Goal: Task Accomplishment & Management: Complete application form

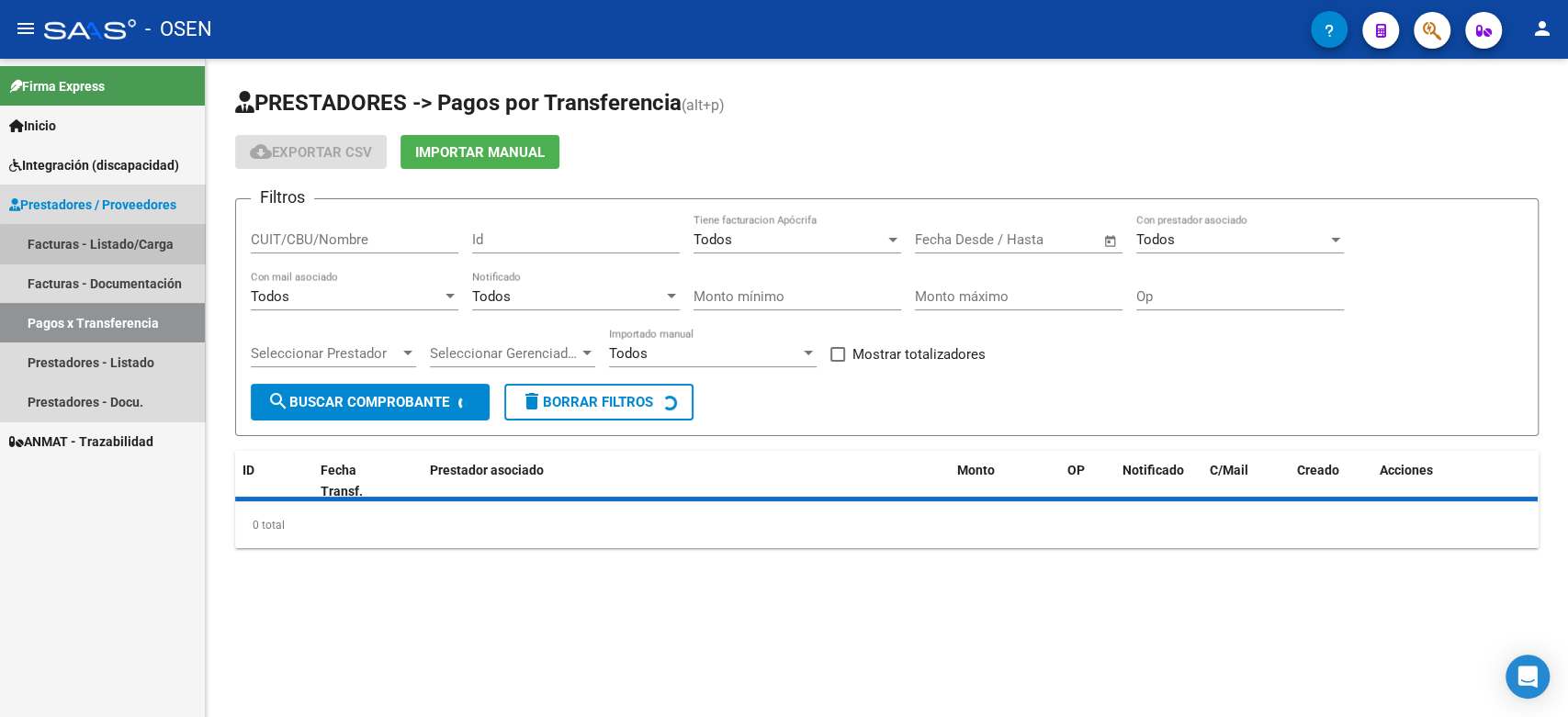
click at [128, 248] on link "Facturas - Listado/Carga" at bounding box center [103, 243] width 205 height 39
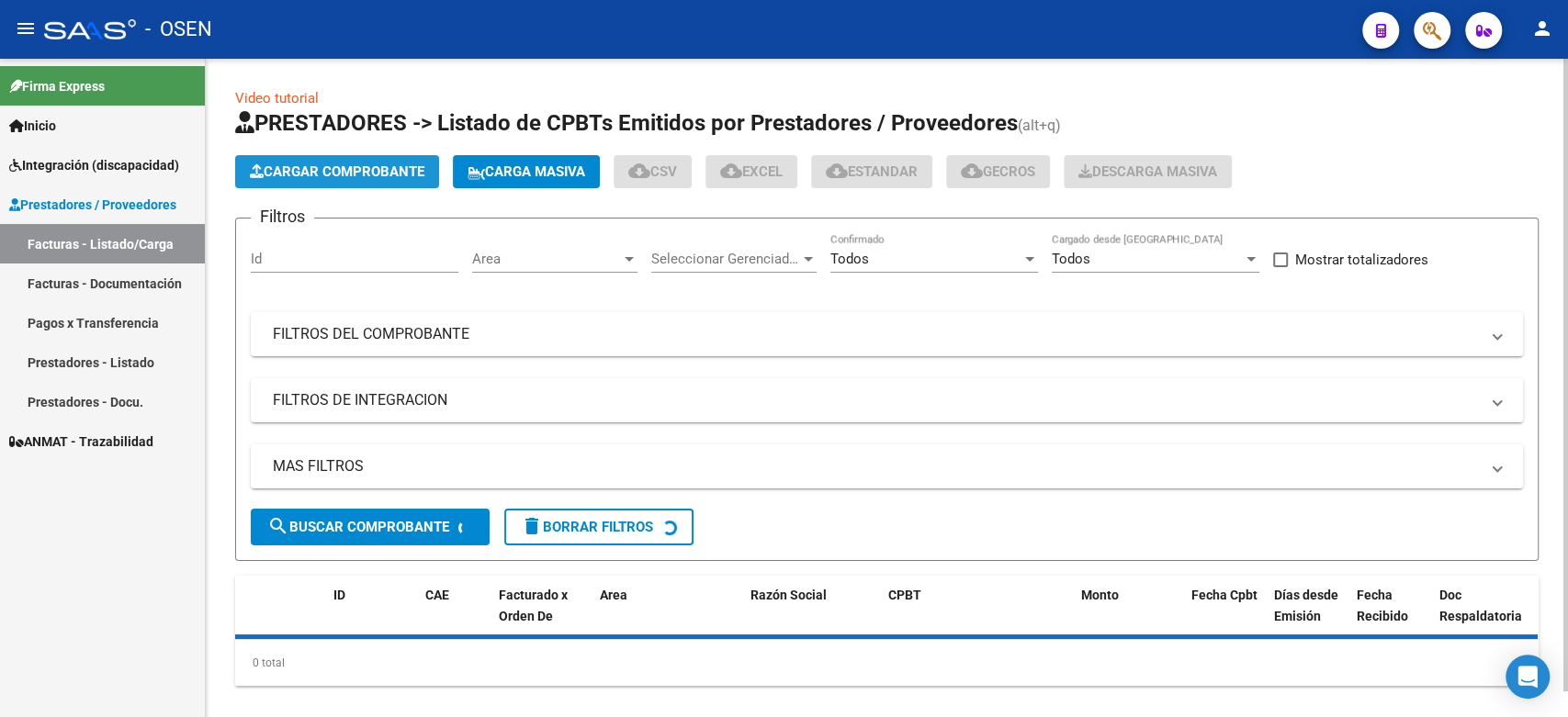
click at [329, 166] on span "Cargar Comprobante" at bounding box center [337, 172] width 174 height 17
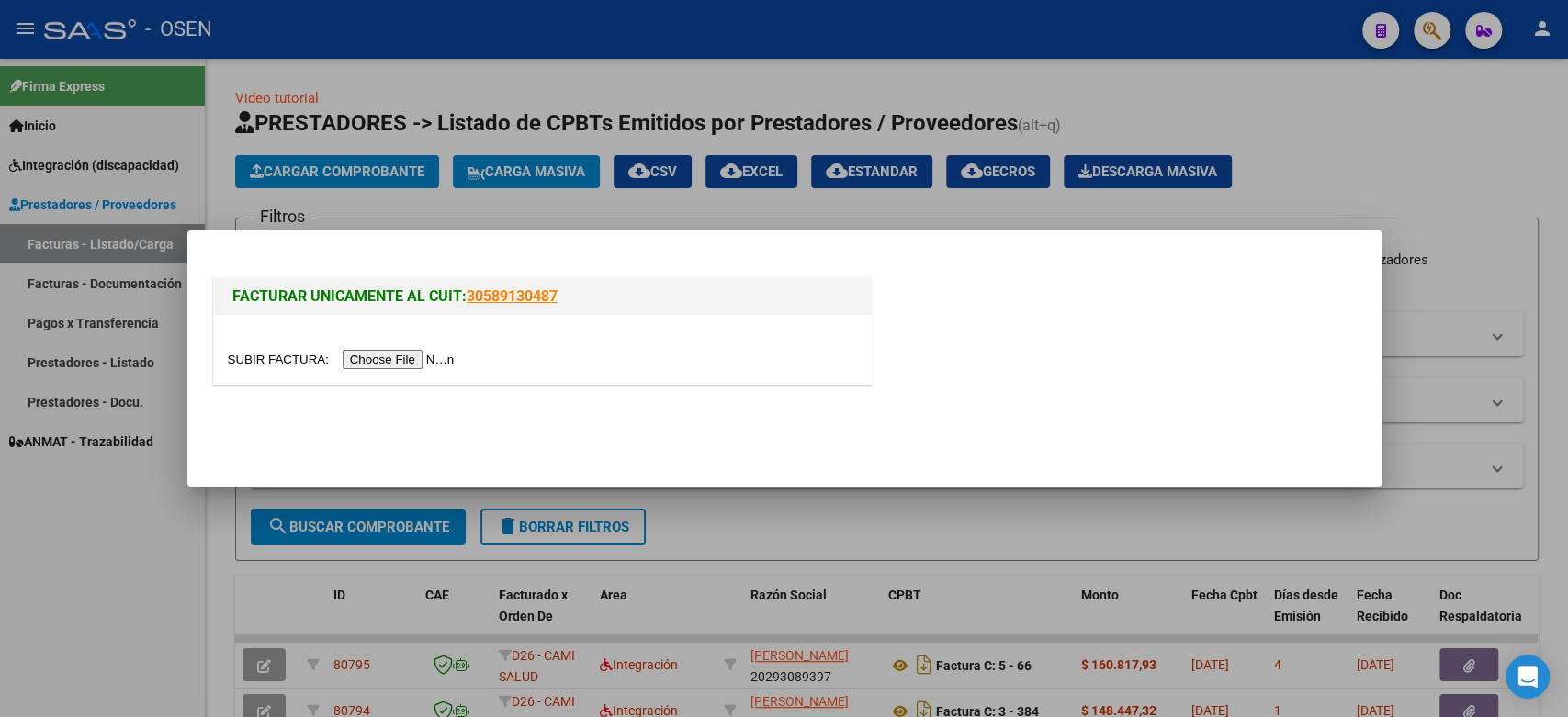
click at [399, 366] on input "file" at bounding box center [343, 359] width 232 height 20
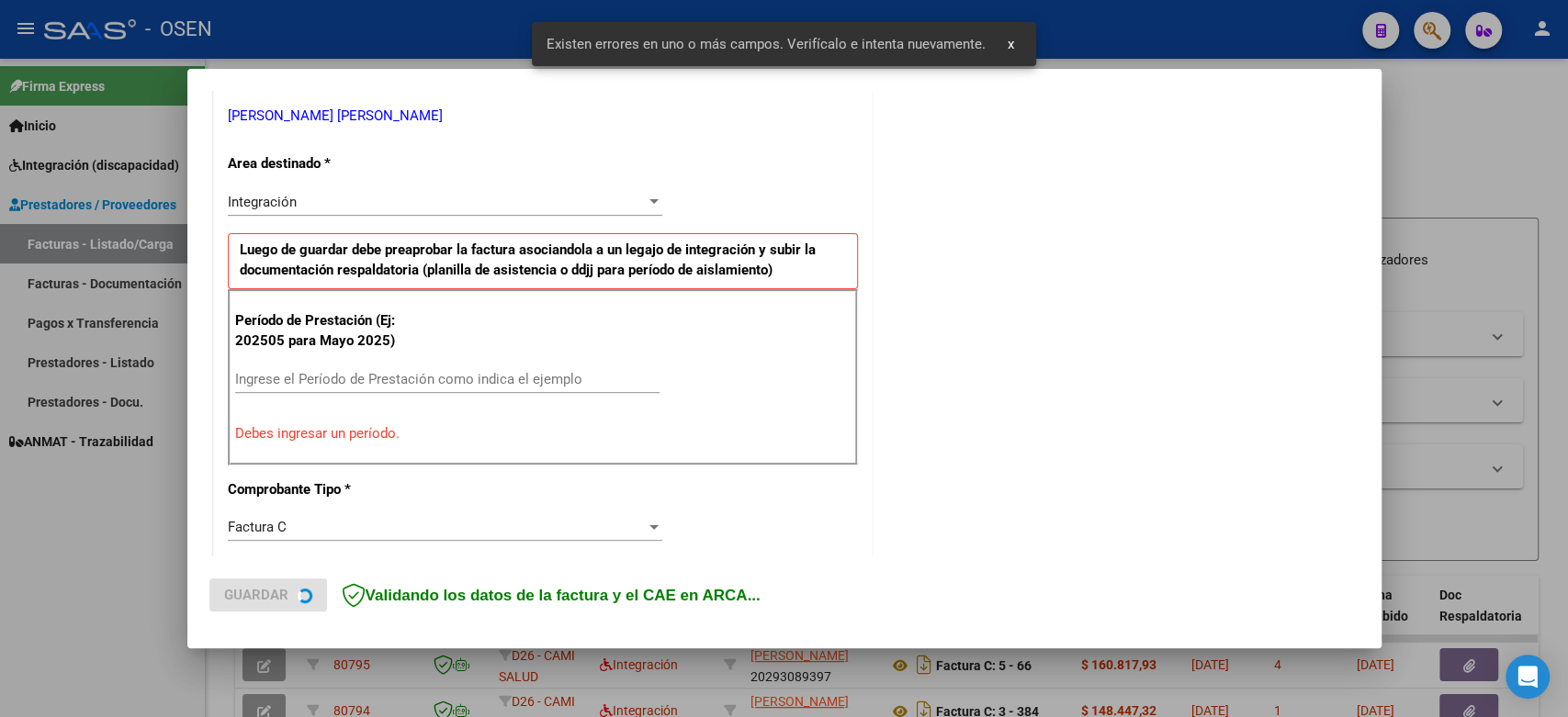
scroll to position [404, 0]
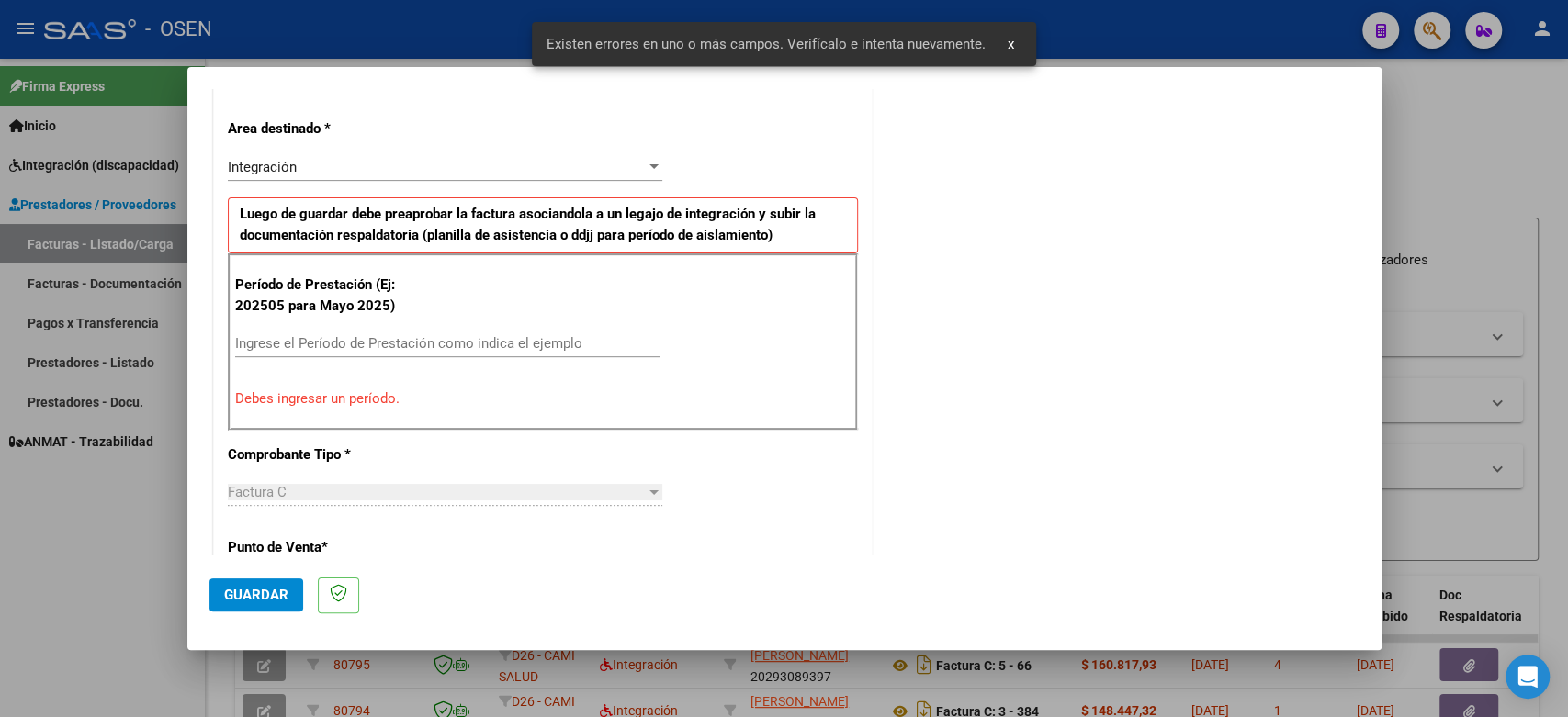
click at [515, 337] on input "Ingrese el Período de Prestación como indica el ejemplo" at bounding box center [447, 344] width 424 height 17
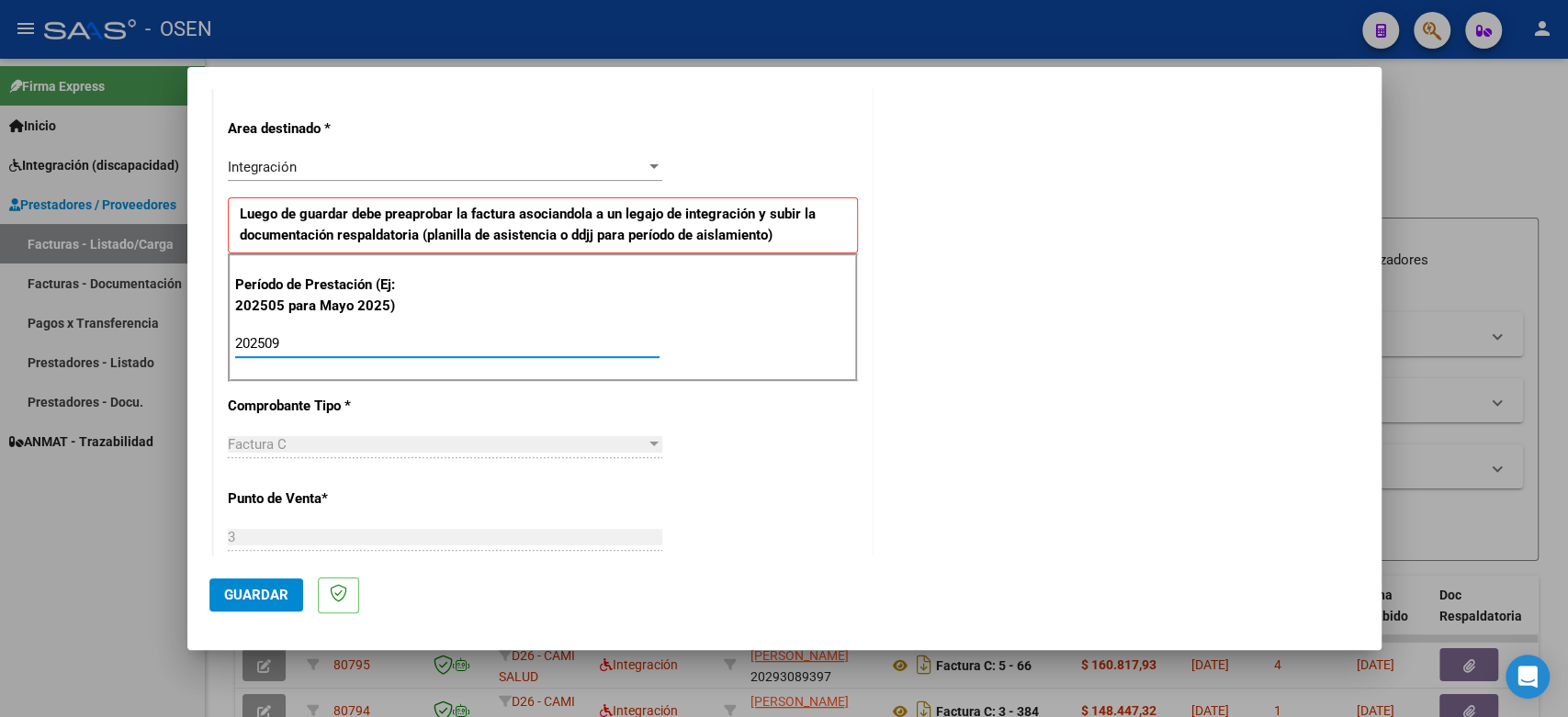
type input "202509"
click at [239, 600] on span "Guardar" at bounding box center [256, 595] width 64 height 17
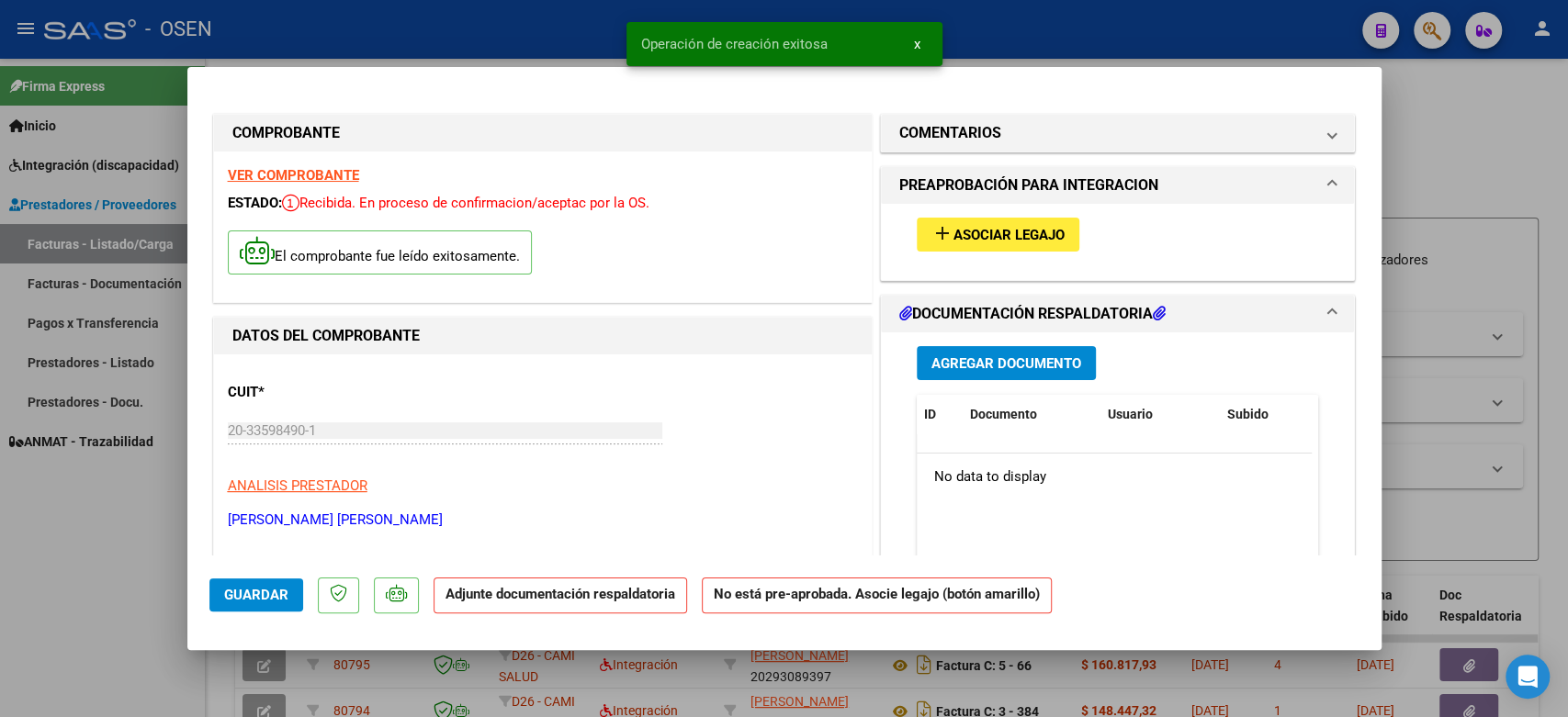
click at [1011, 227] on span "Asociar Legajo" at bounding box center [1008, 235] width 111 height 17
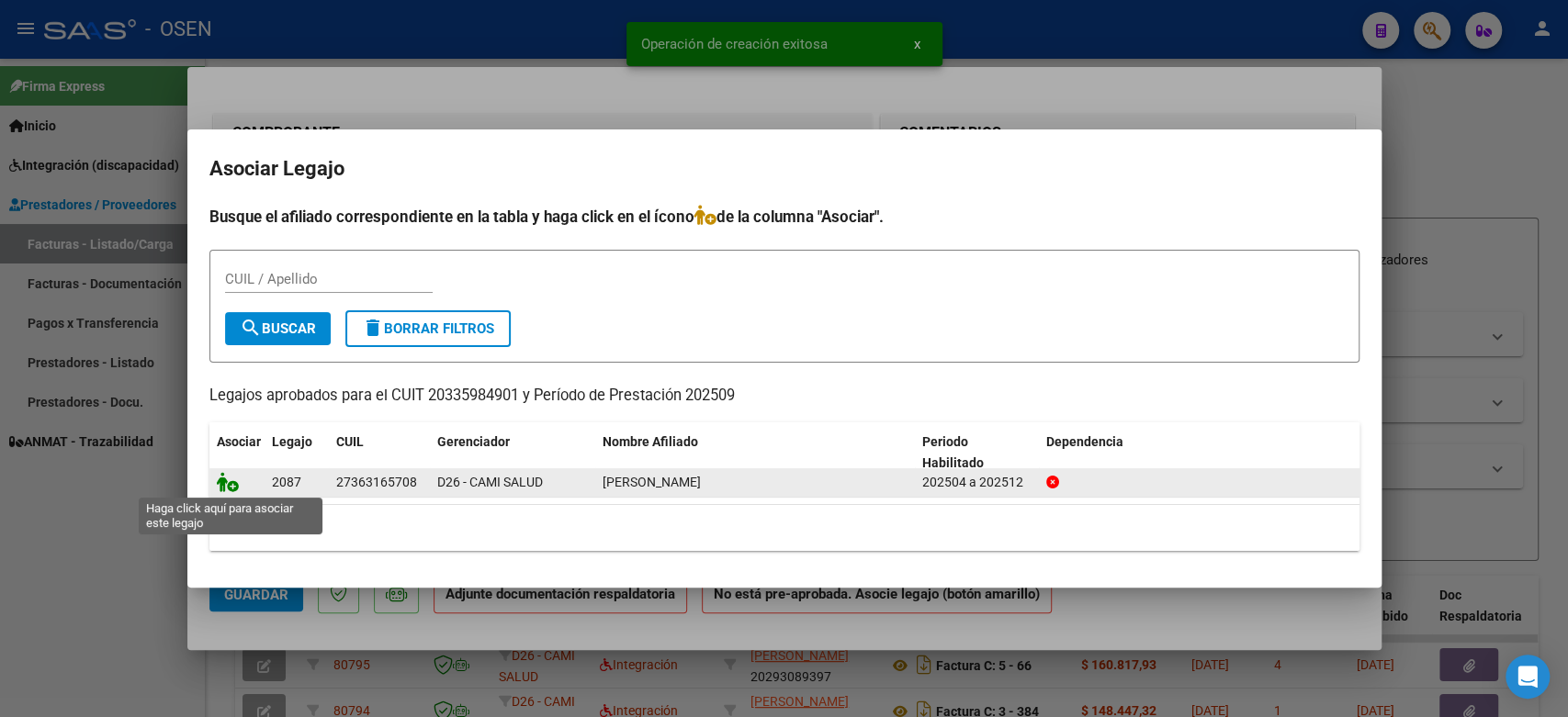
click at [224, 485] on icon at bounding box center [228, 482] width 22 height 21
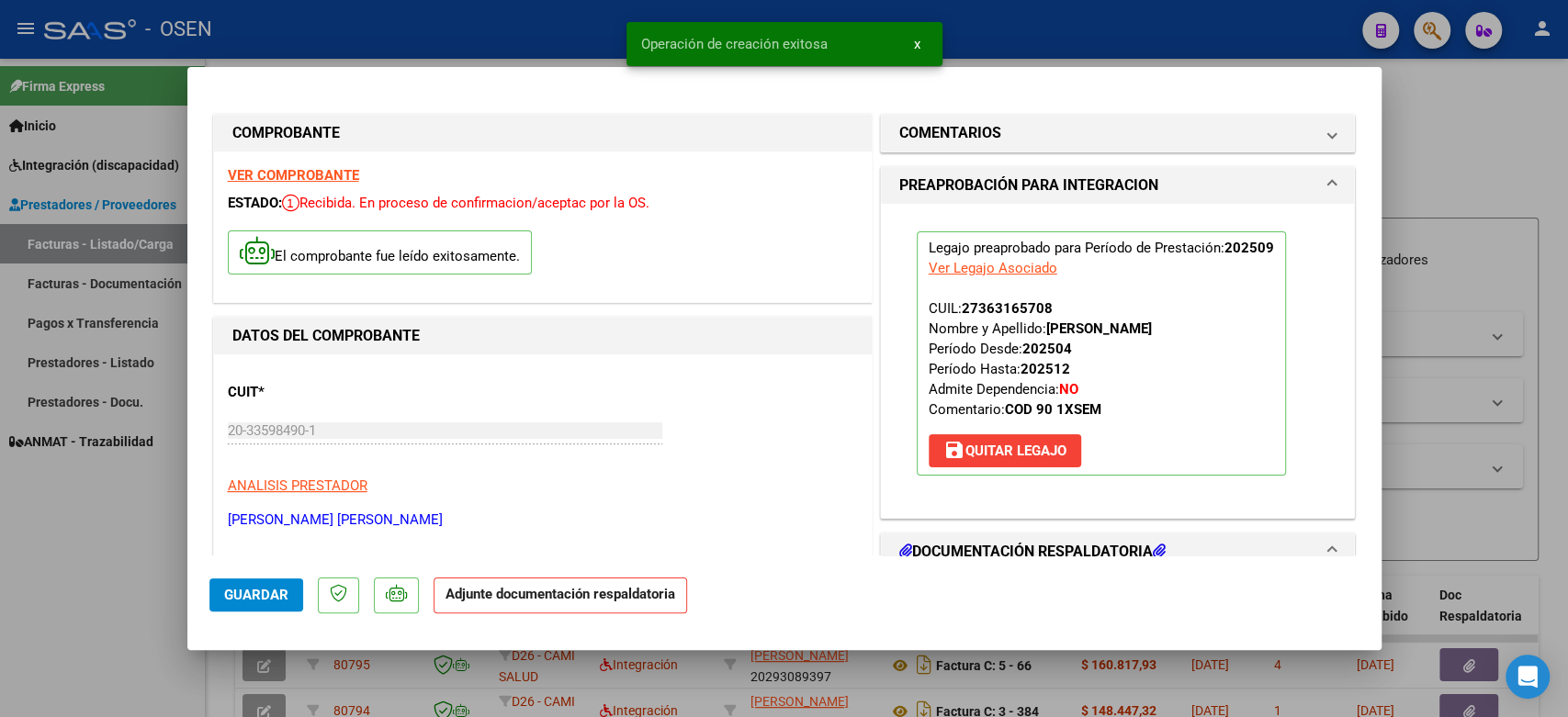
scroll to position [204, 0]
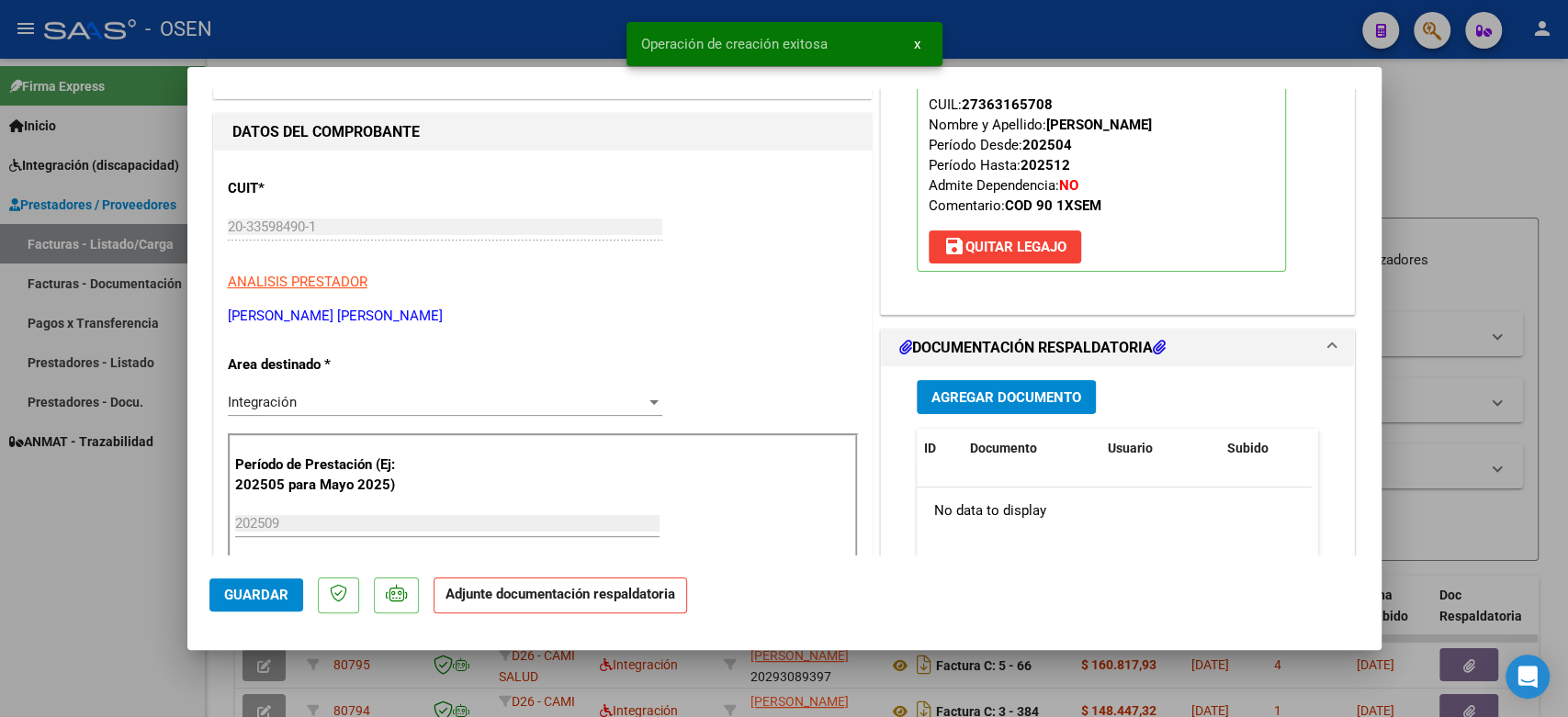
click at [1010, 396] on span "Agregar Documento" at bounding box center [1006, 398] width 150 height 17
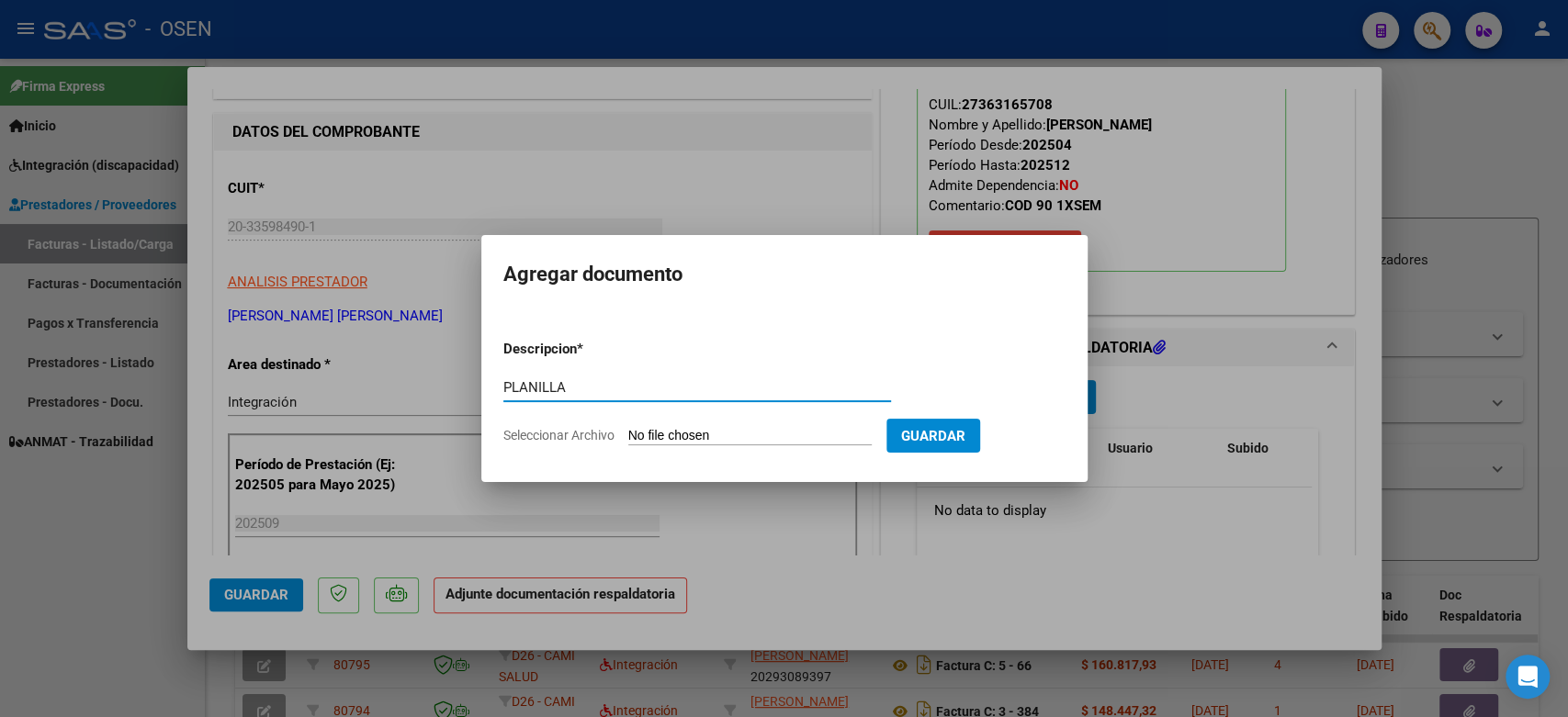
type input "PLANILLA"
click at [714, 434] on input "Seleccionar Archivo" at bounding box center [750, 436] width 243 height 18
type input "C:\fakepath\PDFReader_20251007_1506.pdf"
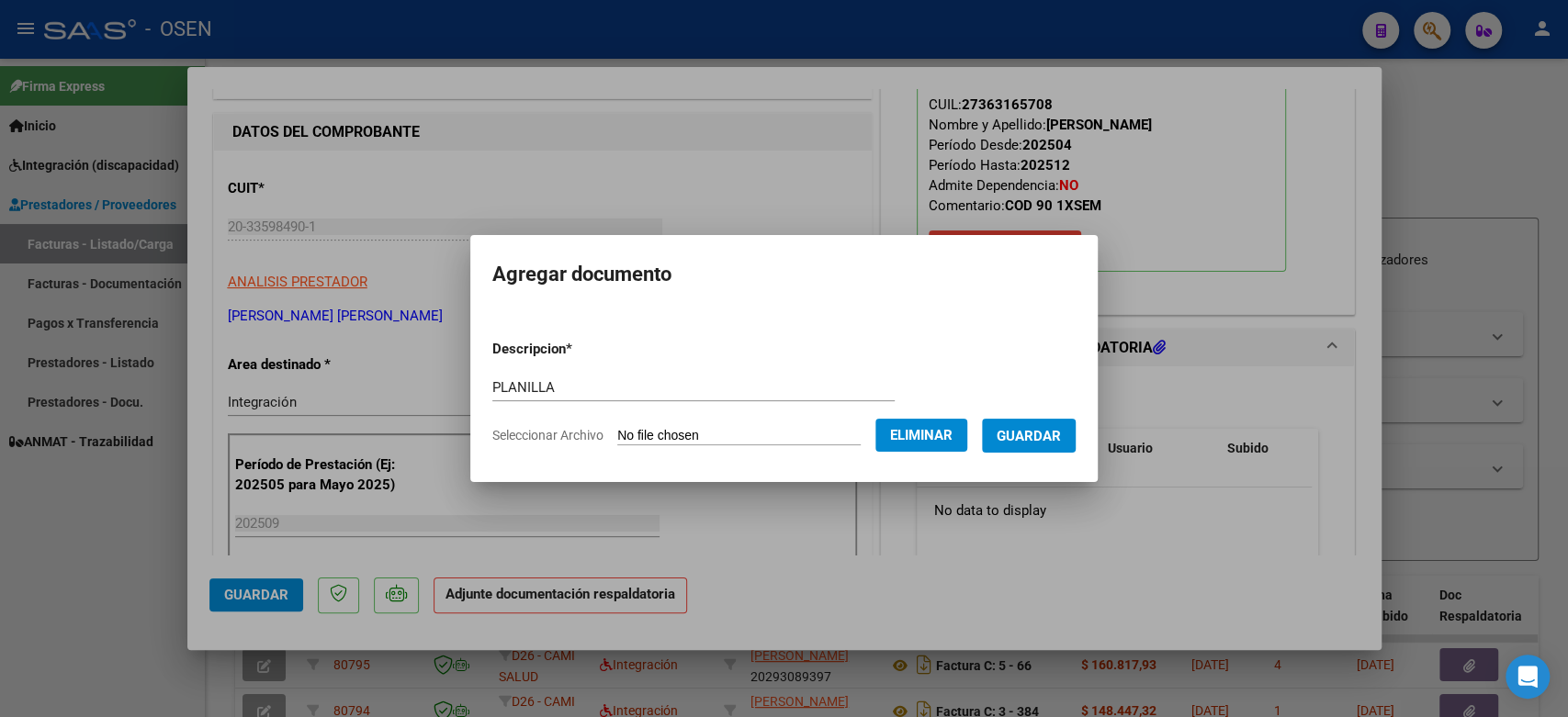
click at [1059, 434] on span "Guardar" at bounding box center [1029, 436] width 64 height 17
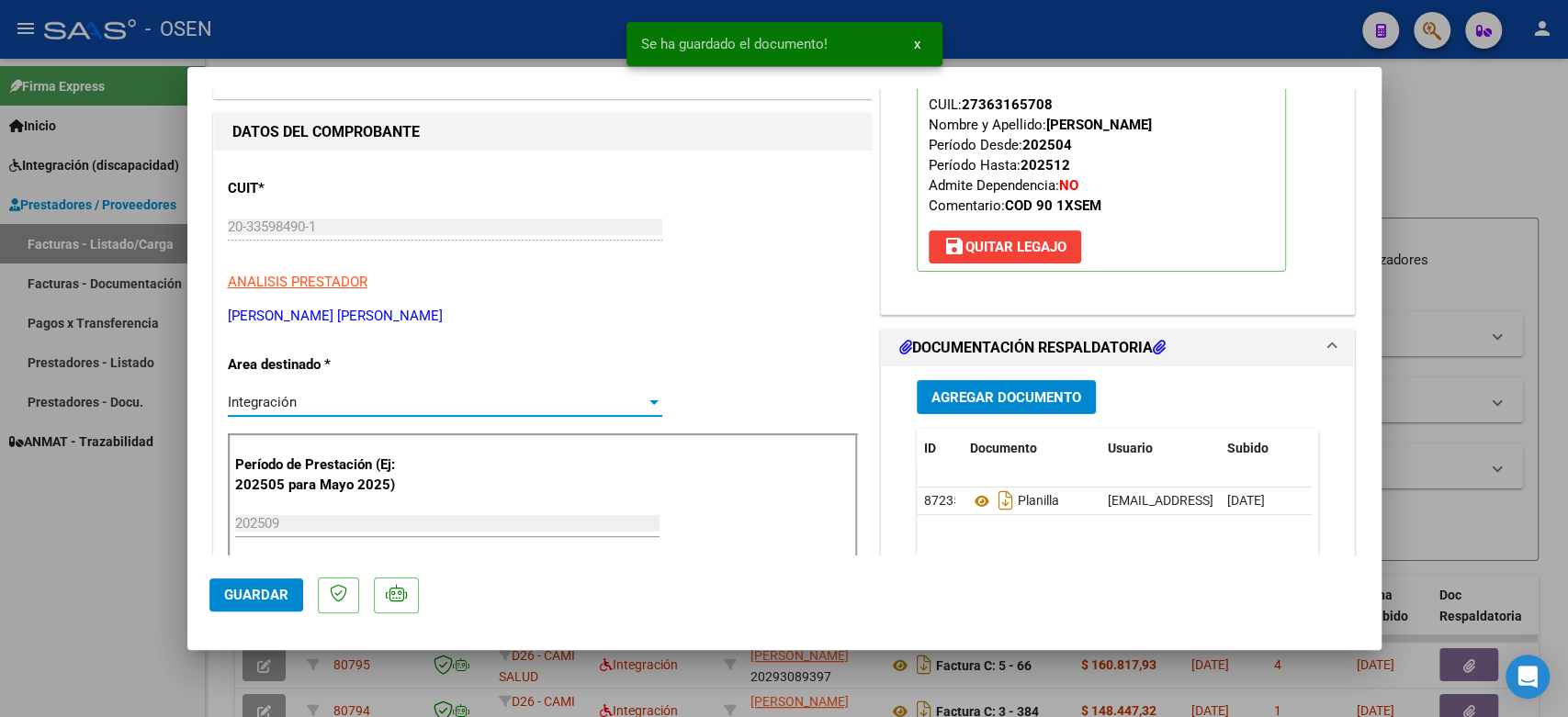
click at [354, 396] on div "Integración" at bounding box center [437, 403] width 418 height 17
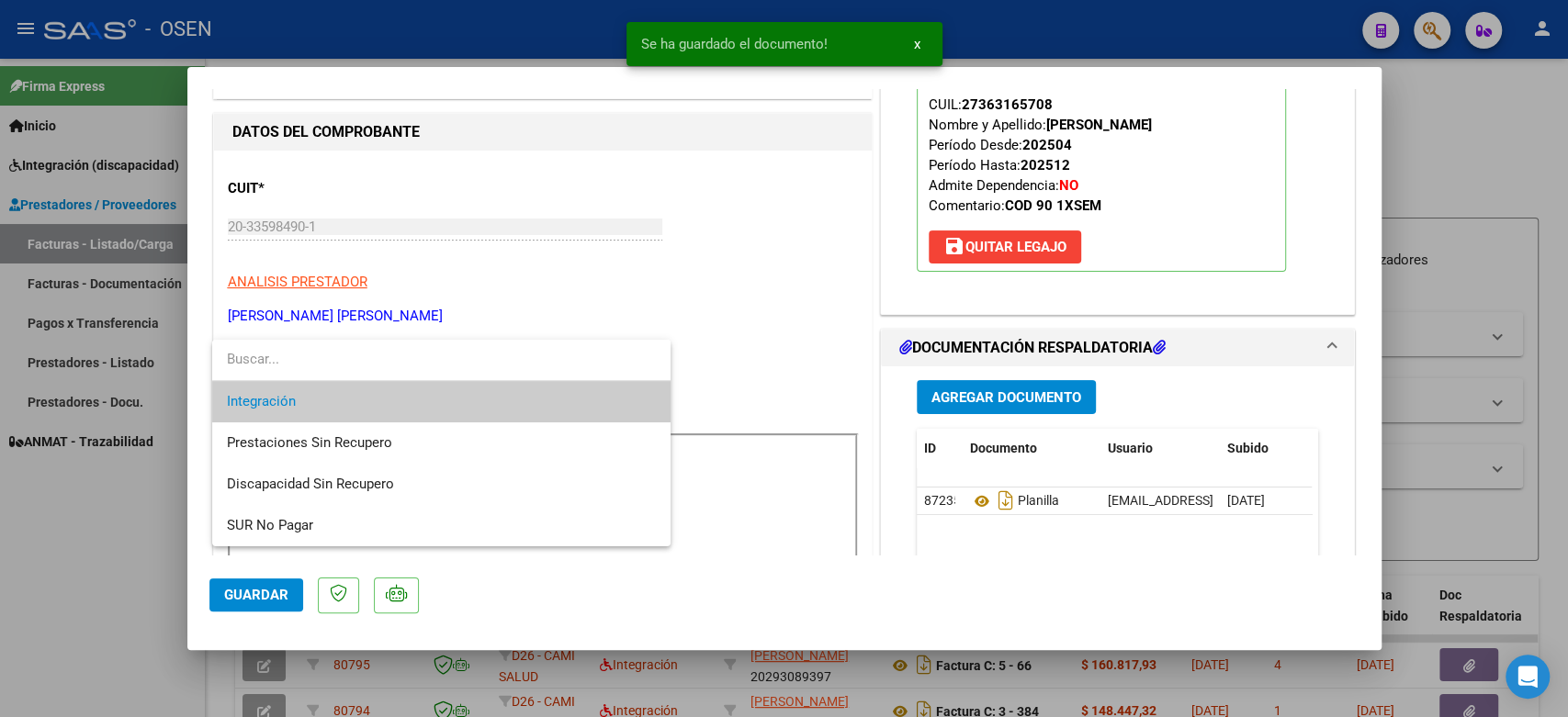
click at [354, 398] on span "Integración" at bounding box center [441, 402] width 429 height 41
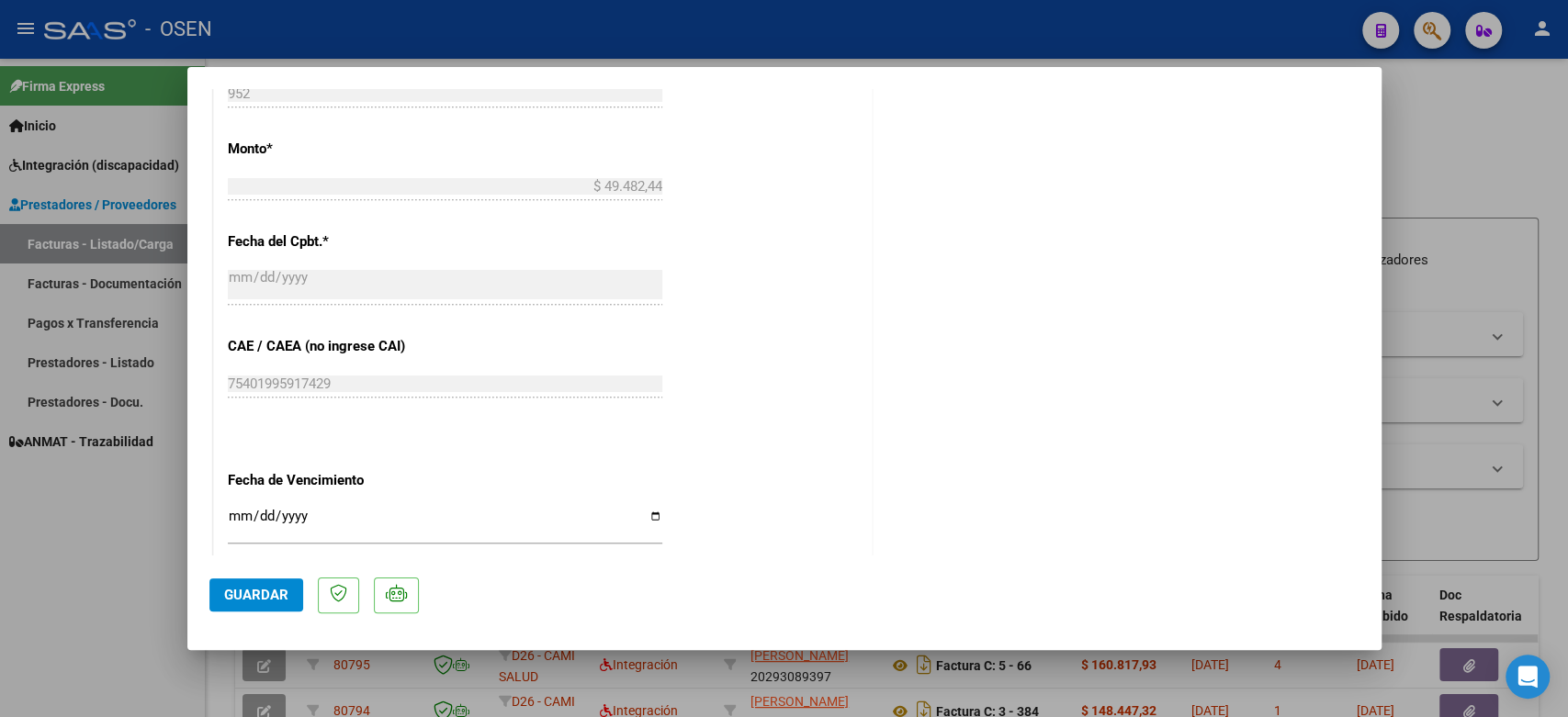
scroll to position [1020, 0]
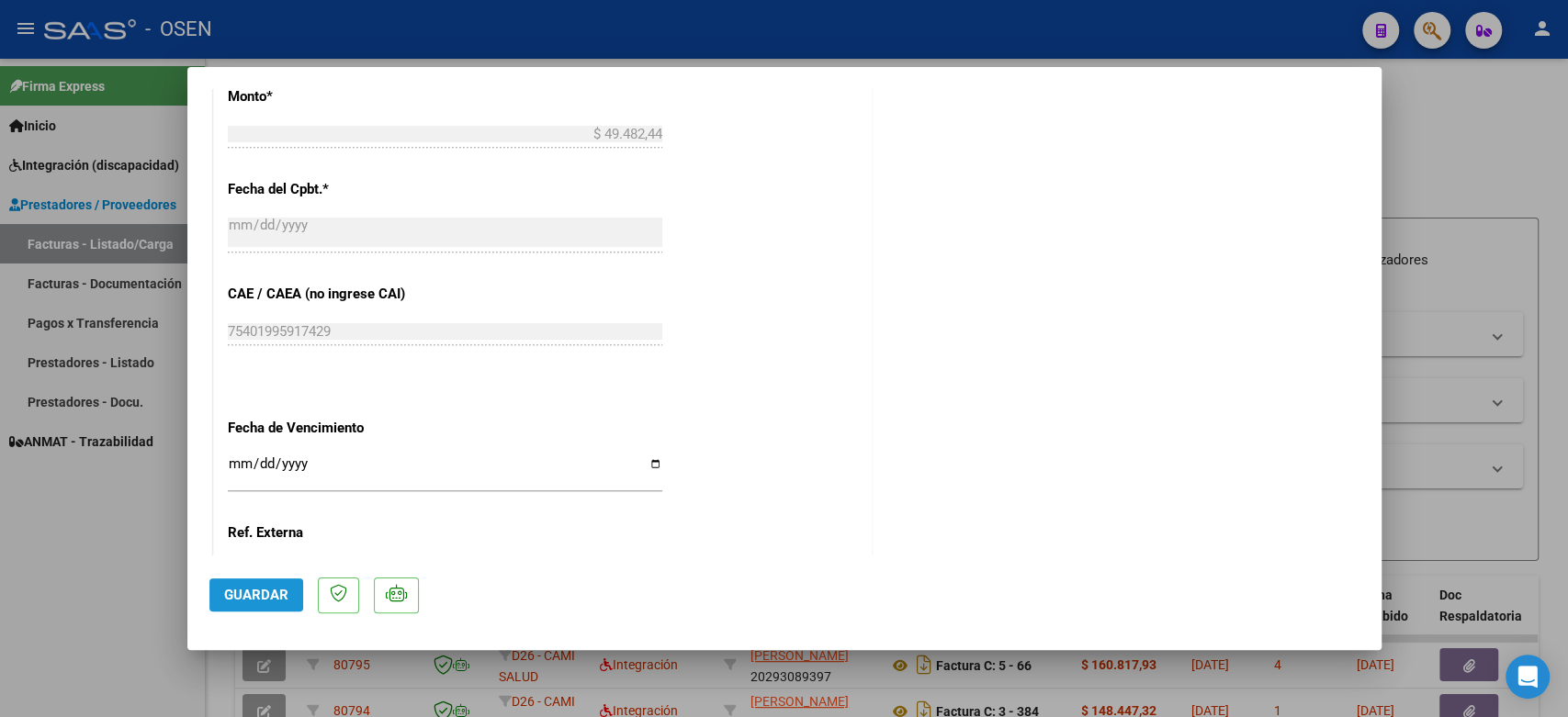
click at [260, 603] on button "Guardar" at bounding box center [257, 595] width 93 height 33
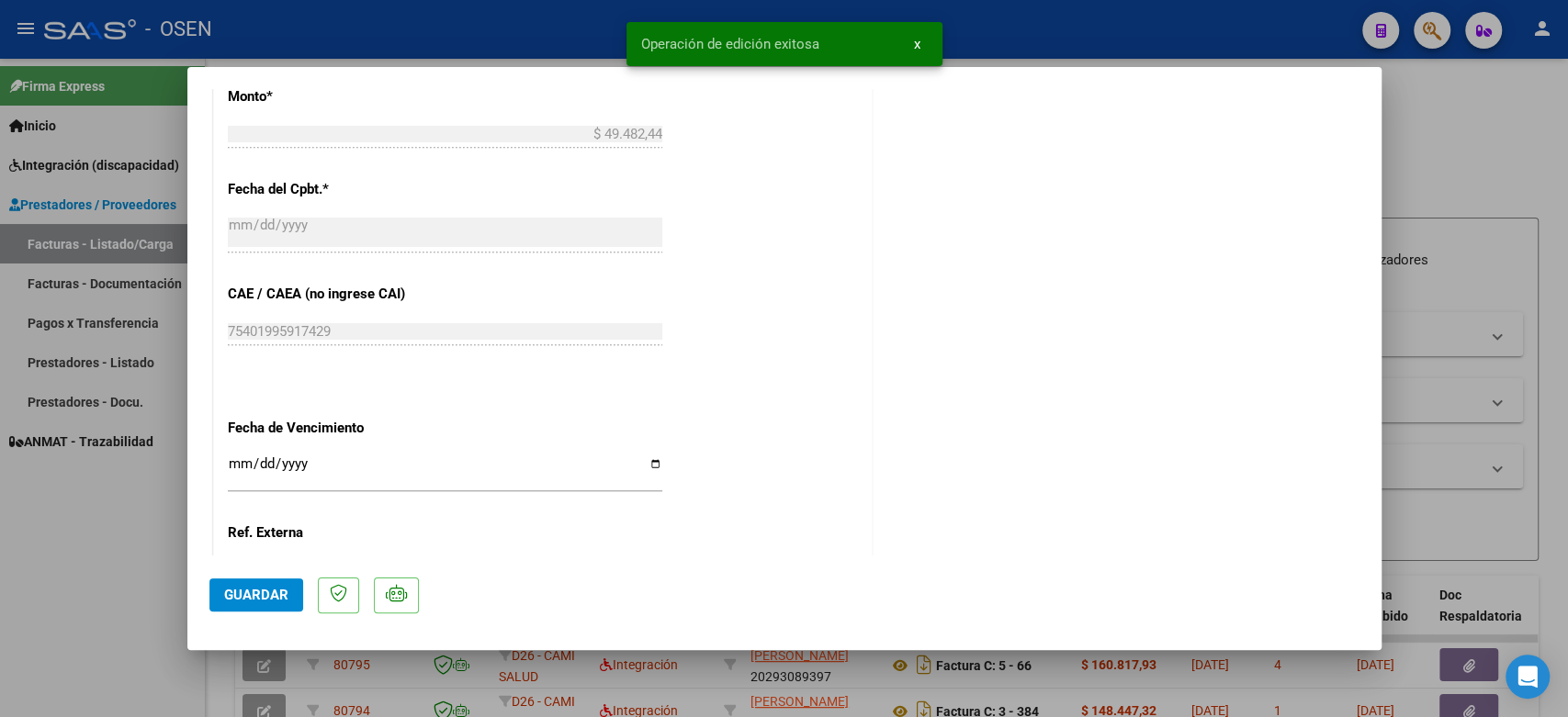
click at [1432, 153] on div at bounding box center [784, 358] width 1568 height 717
type input "$ 0,00"
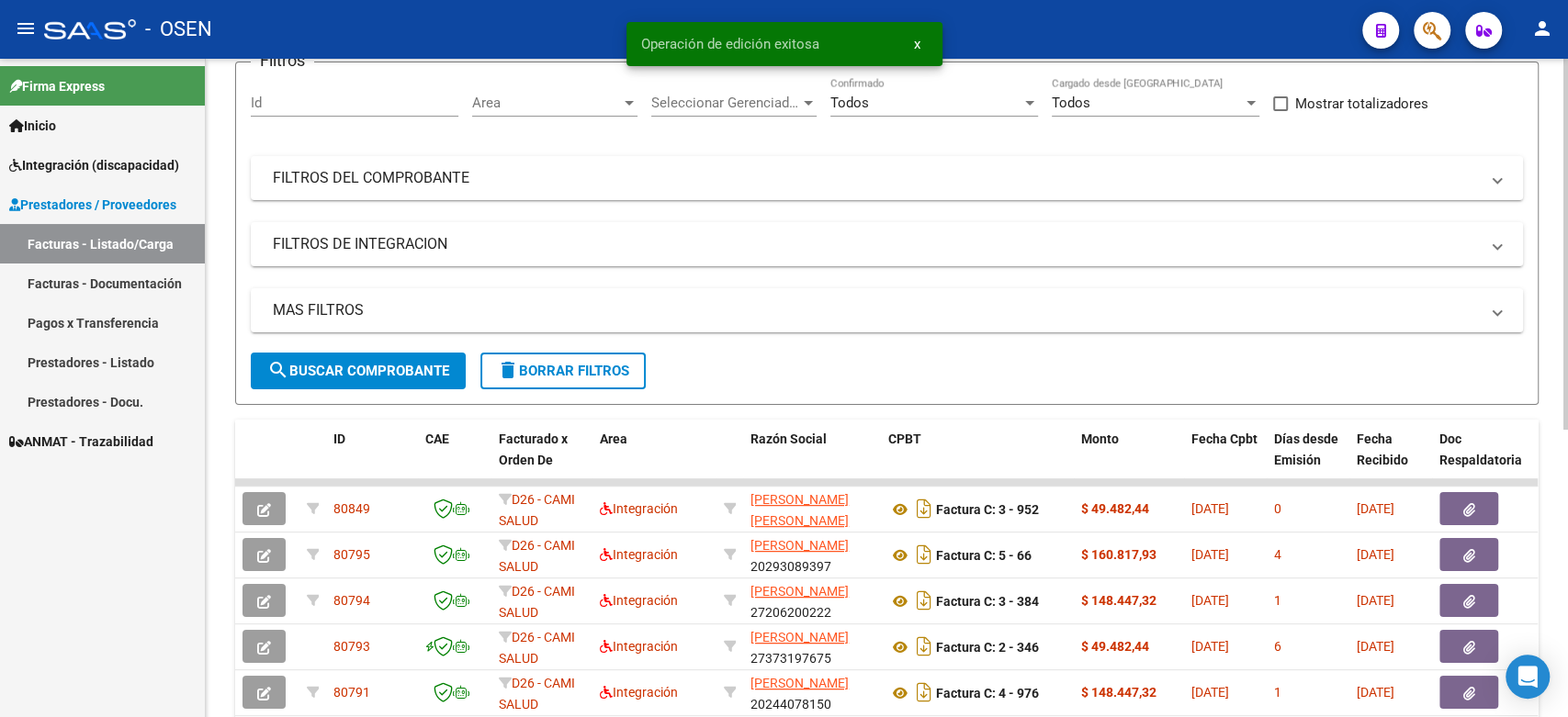
scroll to position [204, 0]
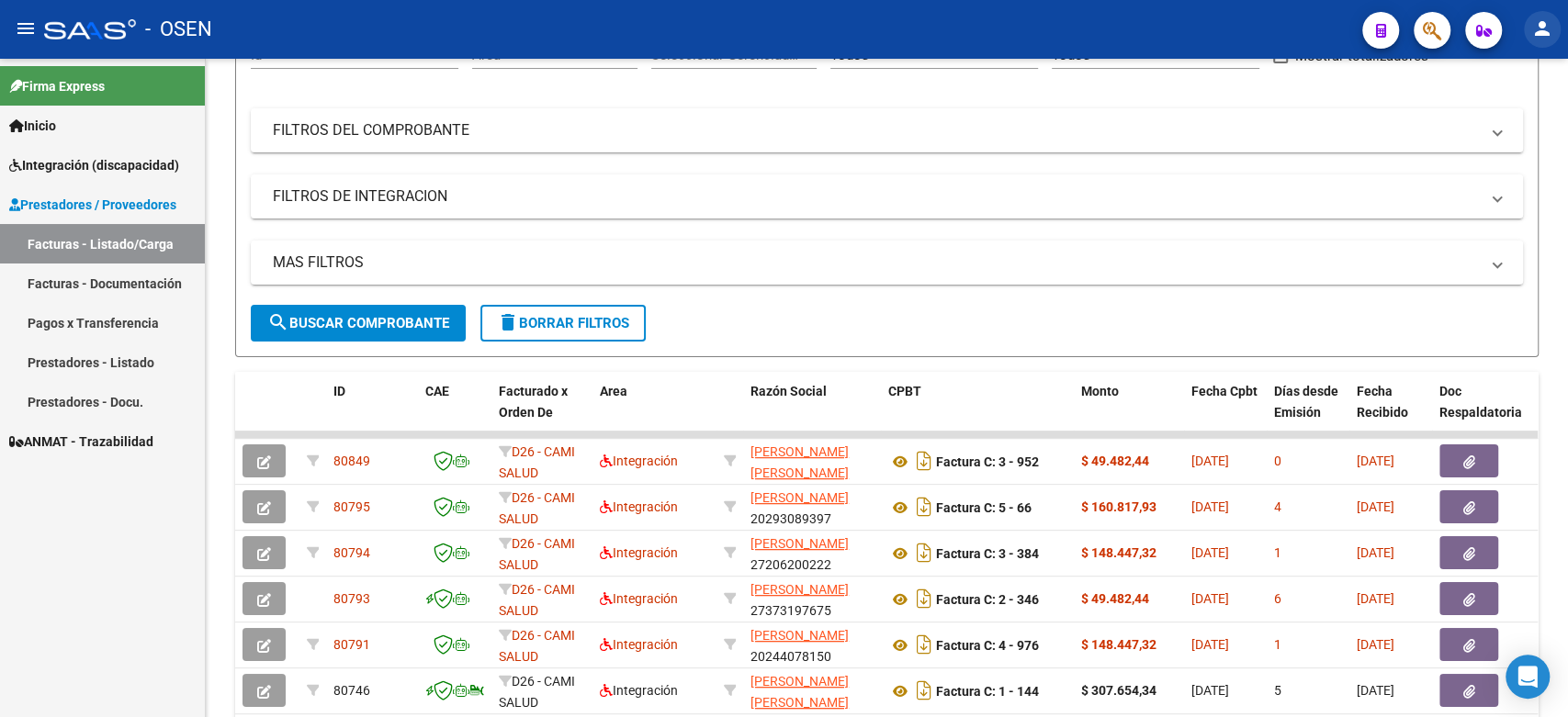
click at [1550, 35] on mat-icon "person" at bounding box center [1543, 29] width 22 height 22
click at [1502, 126] on button "exit_to_app Salir" at bounding box center [1505, 120] width 112 height 44
